Goal: Check status

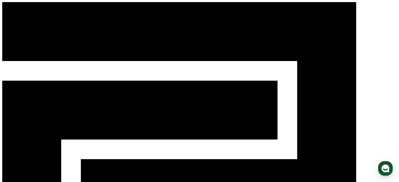
drag, startPoint x: 350, startPoint y: 107, endPoint x: 296, endPoint y: 65, distance: 68.6
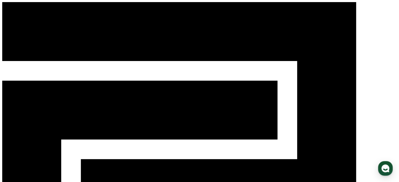
drag, startPoint x: 359, startPoint y: 9, endPoint x: 363, endPoint y: 8, distance: 3.2
click at [363, 8] on div "CReward 1" at bounding box center [199, 163] width 395 height 323
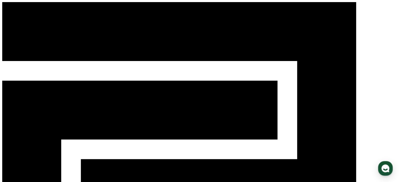
drag, startPoint x: 114, startPoint y: 65, endPoint x: 73, endPoint y: 86, distance: 46.8
